Goal: Task Accomplishment & Management: Use online tool/utility

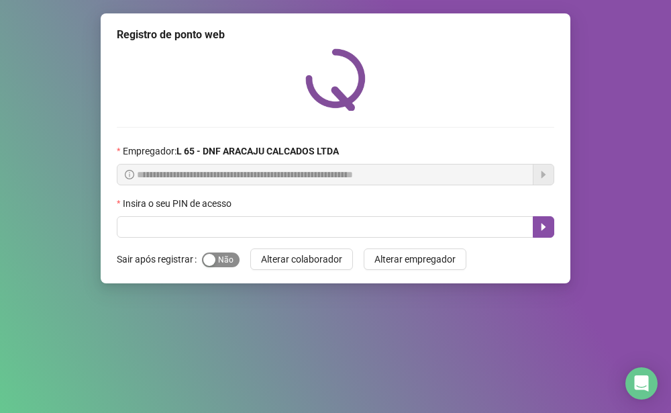
click at [209, 255] on div "button" at bounding box center [209, 260] width 12 height 12
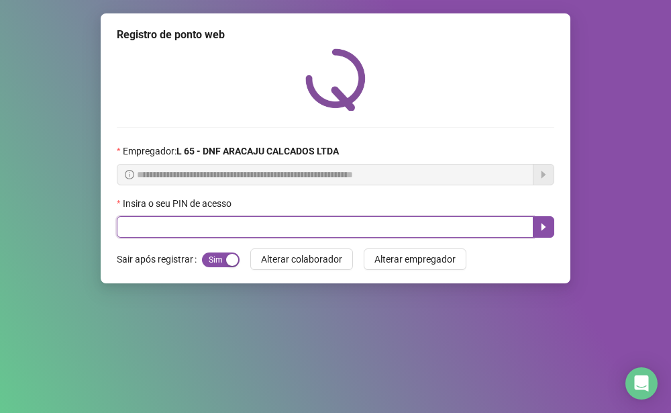
click at [201, 229] on input "text" at bounding box center [325, 226] width 417 height 21
type input "*****"
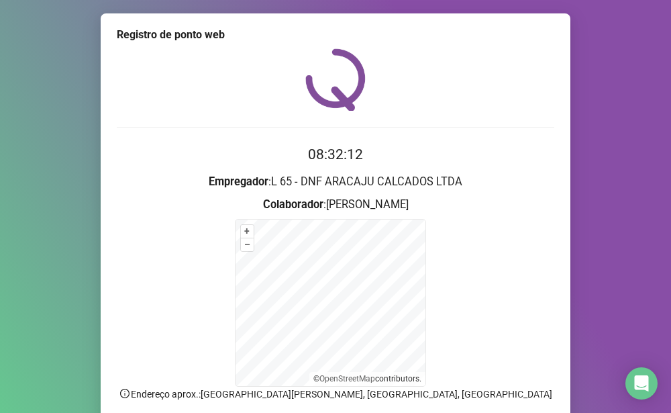
scroll to position [107, 0]
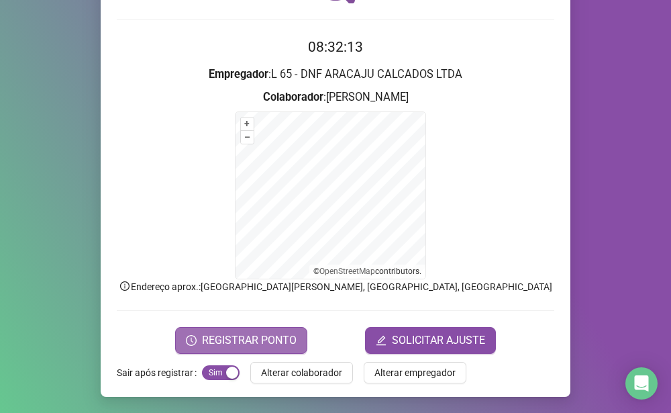
click at [271, 339] on span "REGISTRAR PONTO" at bounding box center [249, 340] width 95 height 16
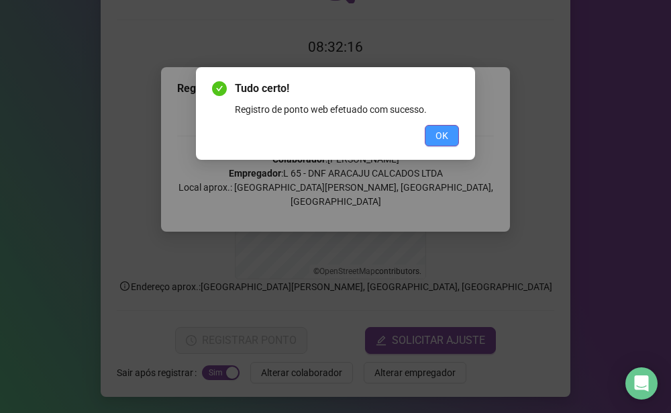
click at [439, 133] on span "OK" at bounding box center [442, 135] width 13 height 15
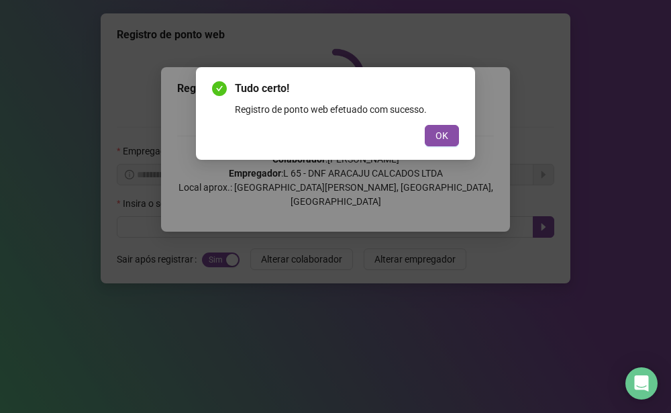
scroll to position [0, 0]
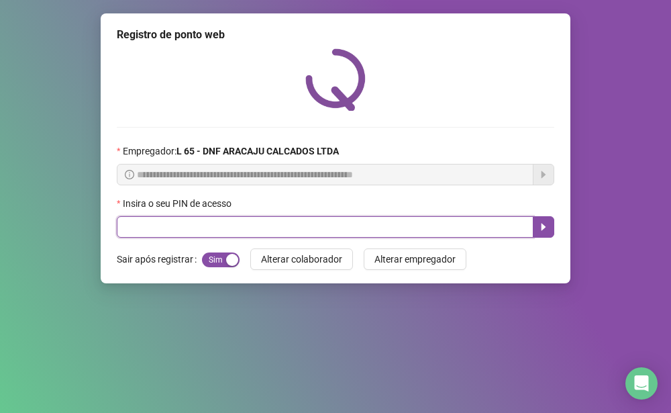
click at [365, 232] on input "text" at bounding box center [325, 226] width 417 height 21
type input "*****"
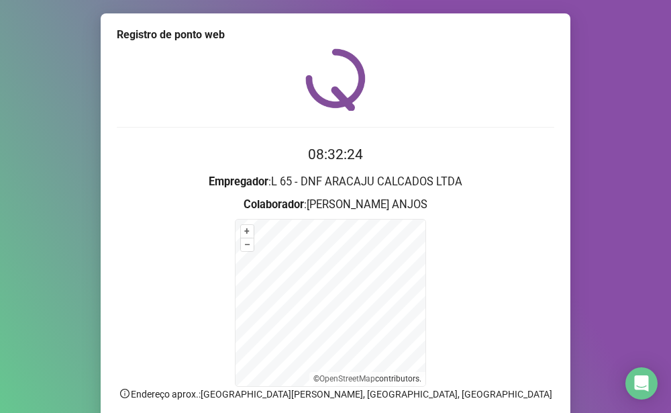
scroll to position [107, 0]
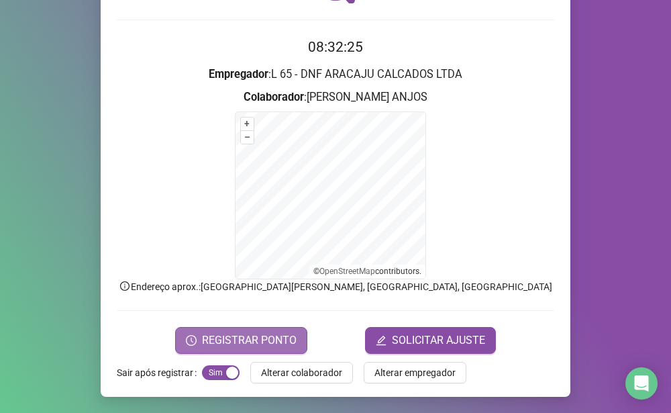
click at [219, 346] on span "REGISTRAR PONTO" at bounding box center [249, 340] width 95 height 16
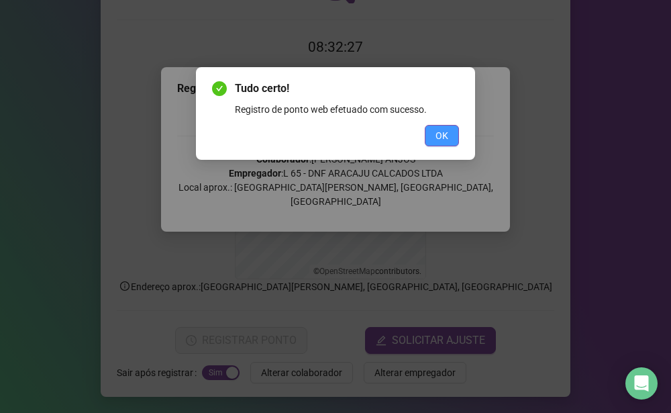
click at [446, 136] on span "OK" at bounding box center [442, 135] width 13 height 15
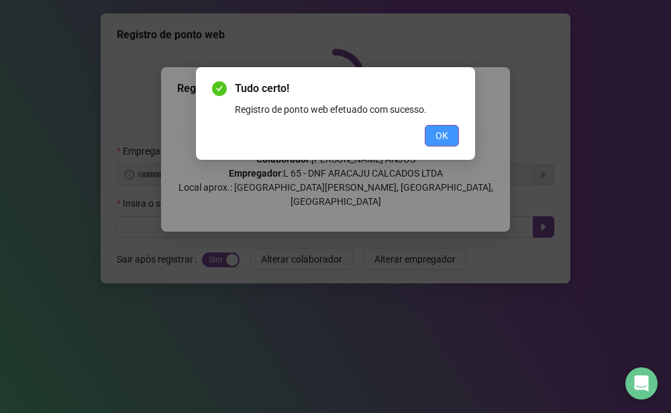
scroll to position [0, 0]
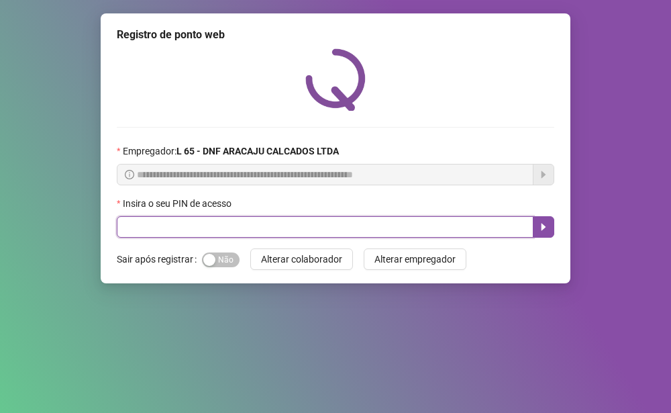
click at [154, 232] on input "text" at bounding box center [325, 226] width 417 height 21
type input "*****"
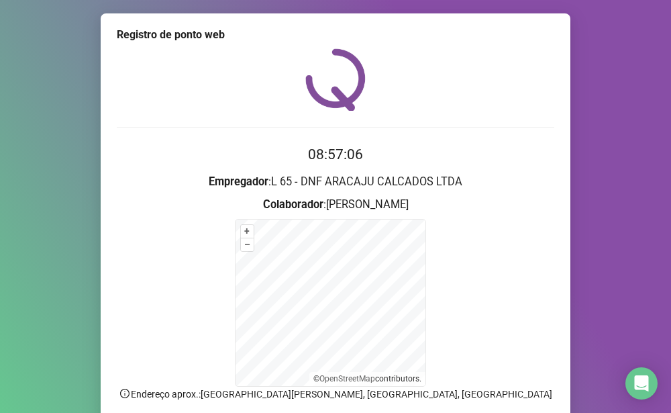
scroll to position [107, 0]
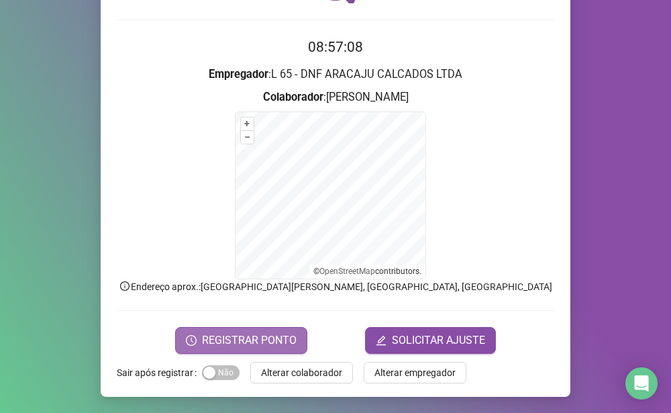
click at [217, 342] on span "REGISTRAR PONTO" at bounding box center [249, 340] width 95 height 16
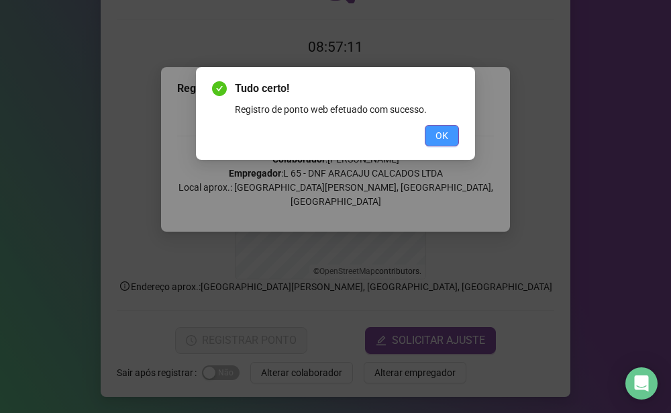
click at [436, 138] on span "OK" at bounding box center [442, 135] width 13 height 15
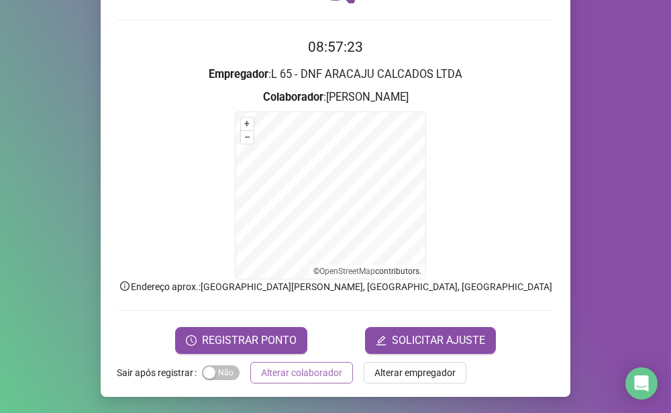
click at [266, 374] on span "Alterar colaborador" at bounding box center [301, 372] width 81 height 15
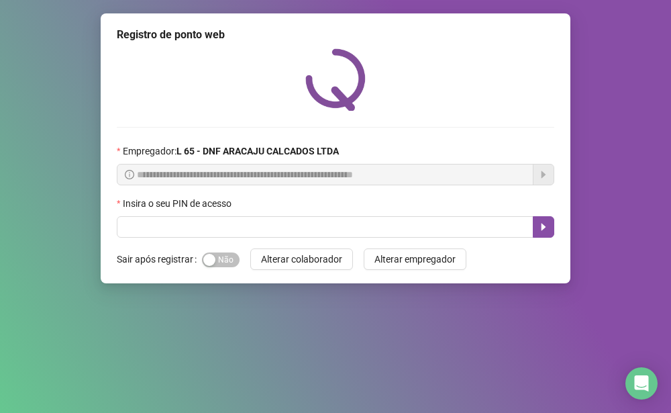
scroll to position [0, 0]
click at [224, 261] on span "Sim Não" at bounding box center [221, 259] width 38 height 15
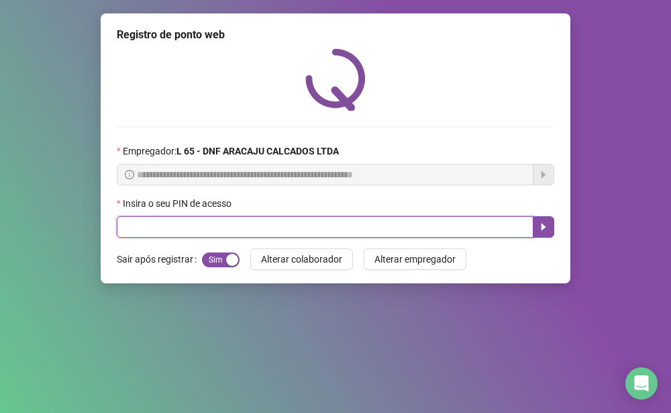
click at [161, 230] on input "text" at bounding box center [325, 226] width 417 height 21
type input "*****"
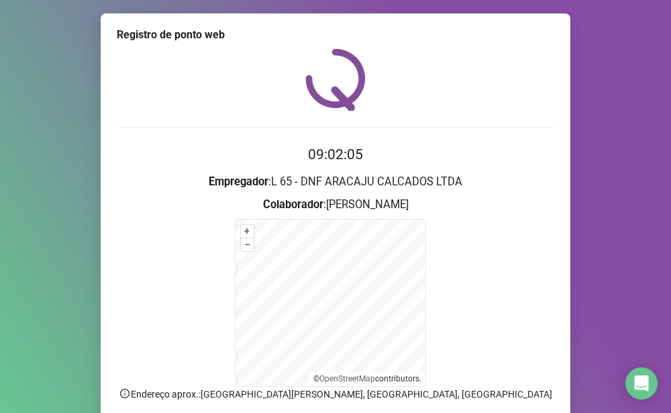
scroll to position [107, 0]
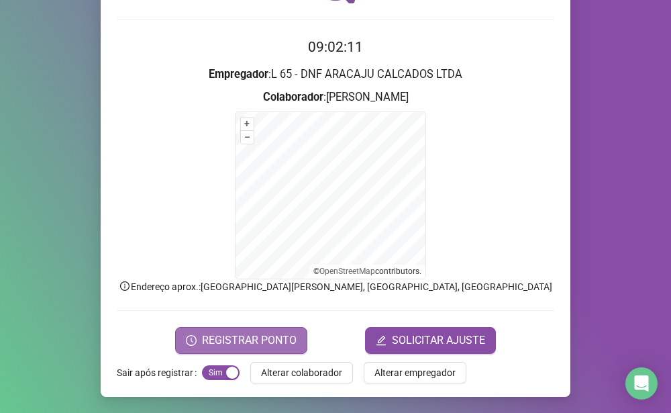
click at [253, 344] on span "REGISTRAR PONTO" at bounding box center [249, 340] width 95 height 16
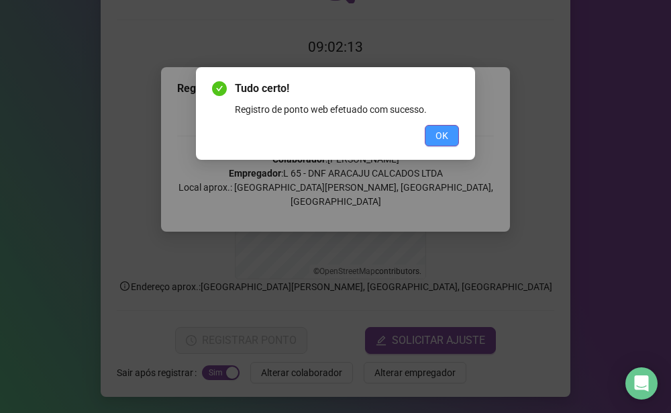
click at [452, 138] on button "OK" at bounding box center [442, 135] width 34 height 21
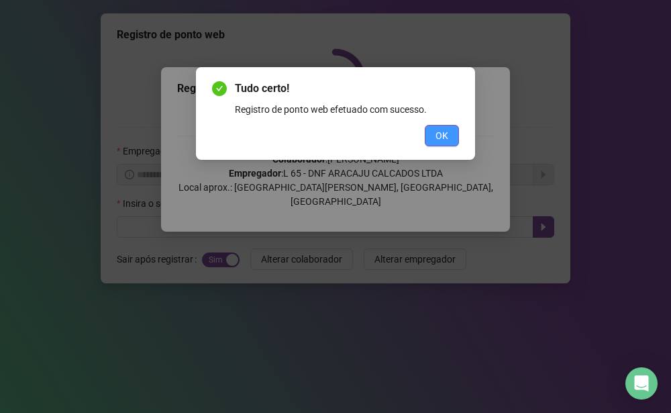
scroll to position [0, 0]
